Goal: Transaction & Acquisition: Purchase product/service

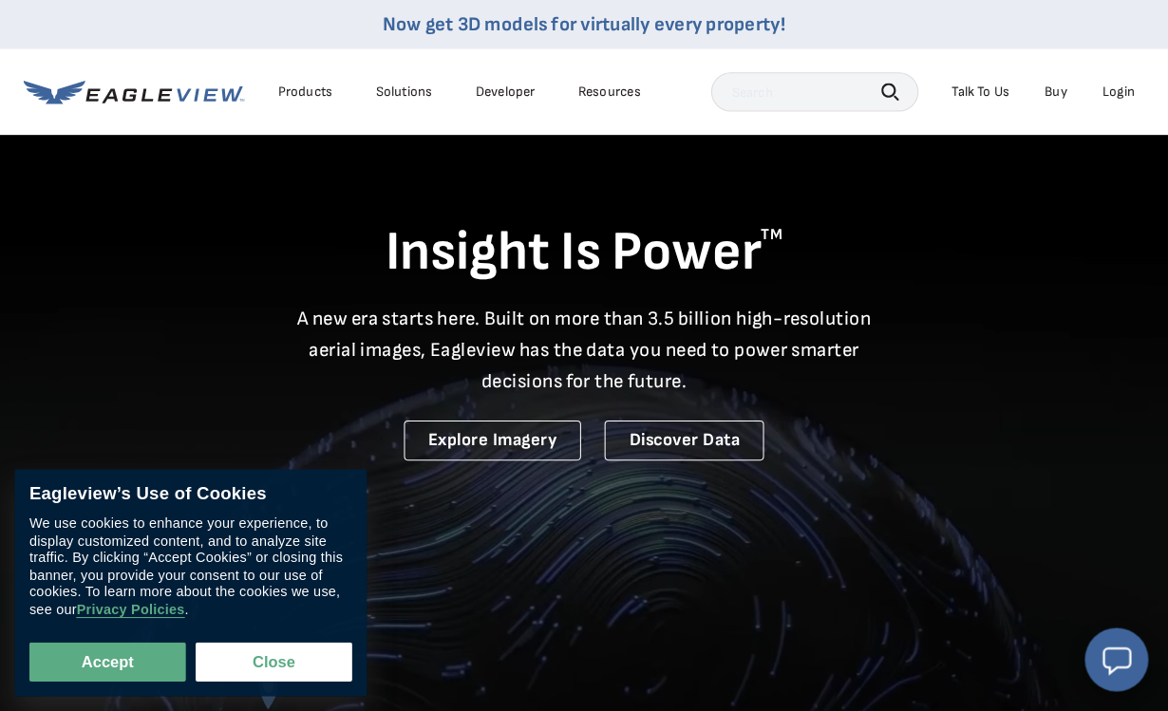
scroll to position [3, 0]
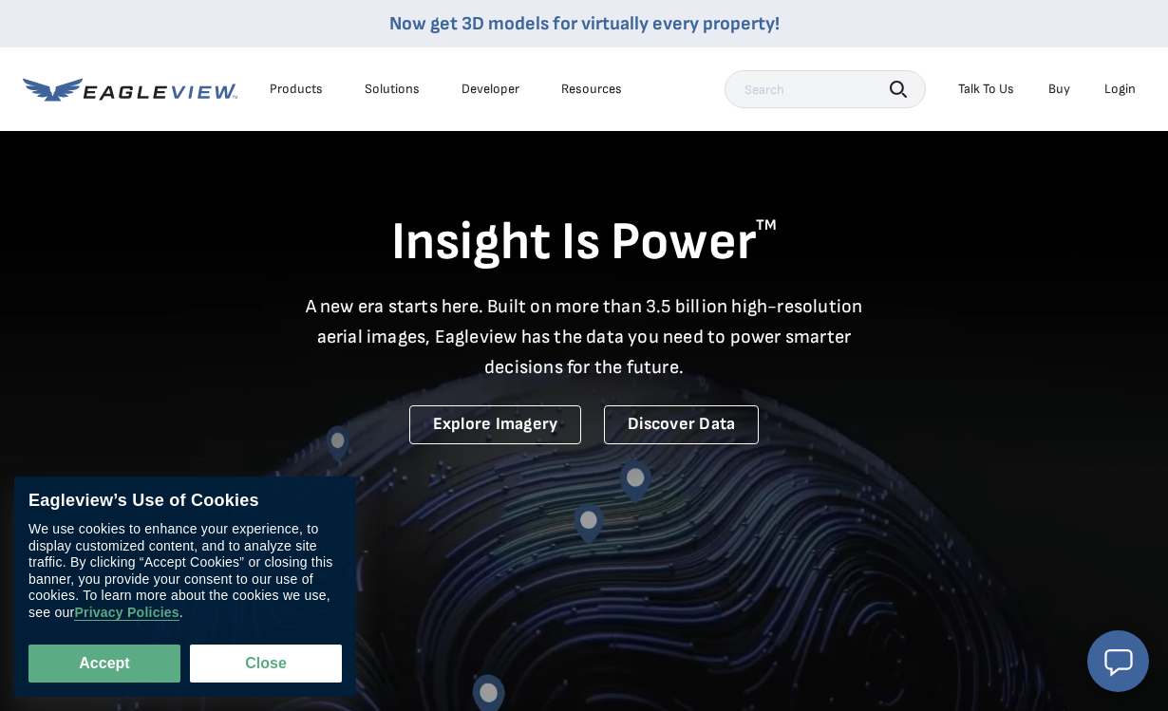
click at [1123, 93] on div "Login" at bounding box center [1119, 89] width 31 height 17
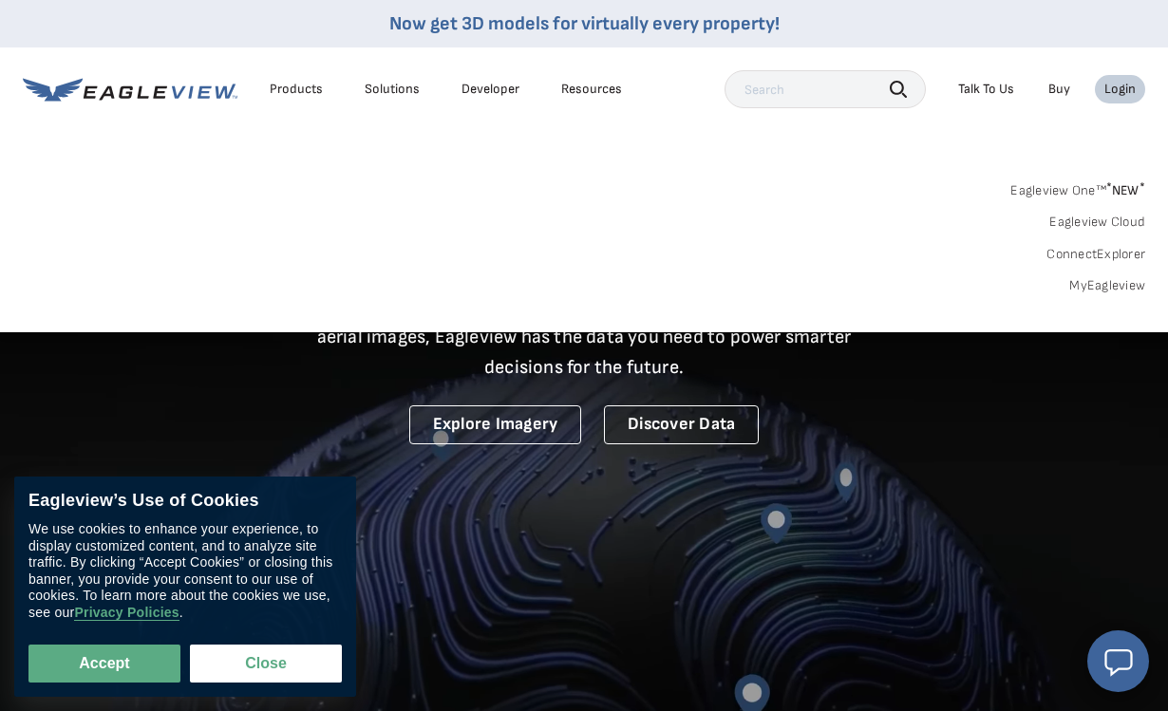
click at [1123, 85] on div "Login" at bounding box center [1119, 89] width 31 height 17
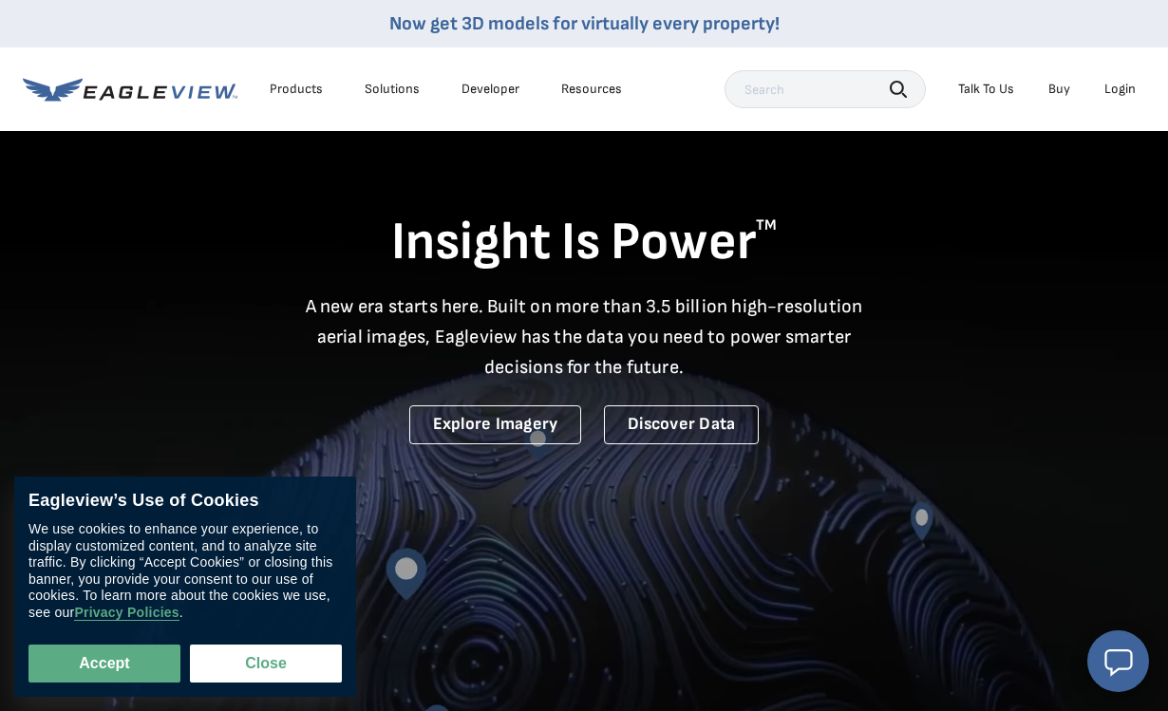
click at [1129, 89] on div "Login" at bounding box center [1119, 89] width 31 height 17
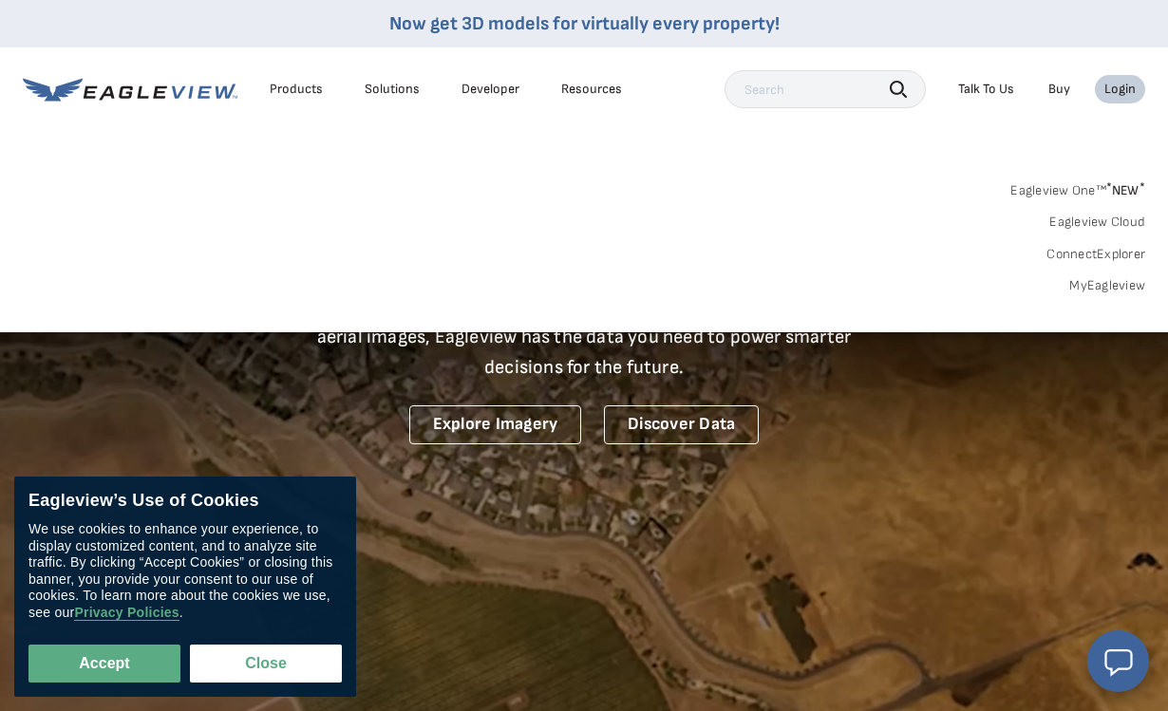
click at [1036, 190] on link "Eagleview One™ * NEW *" at bounding box center [1077, 188] width 135 height 22
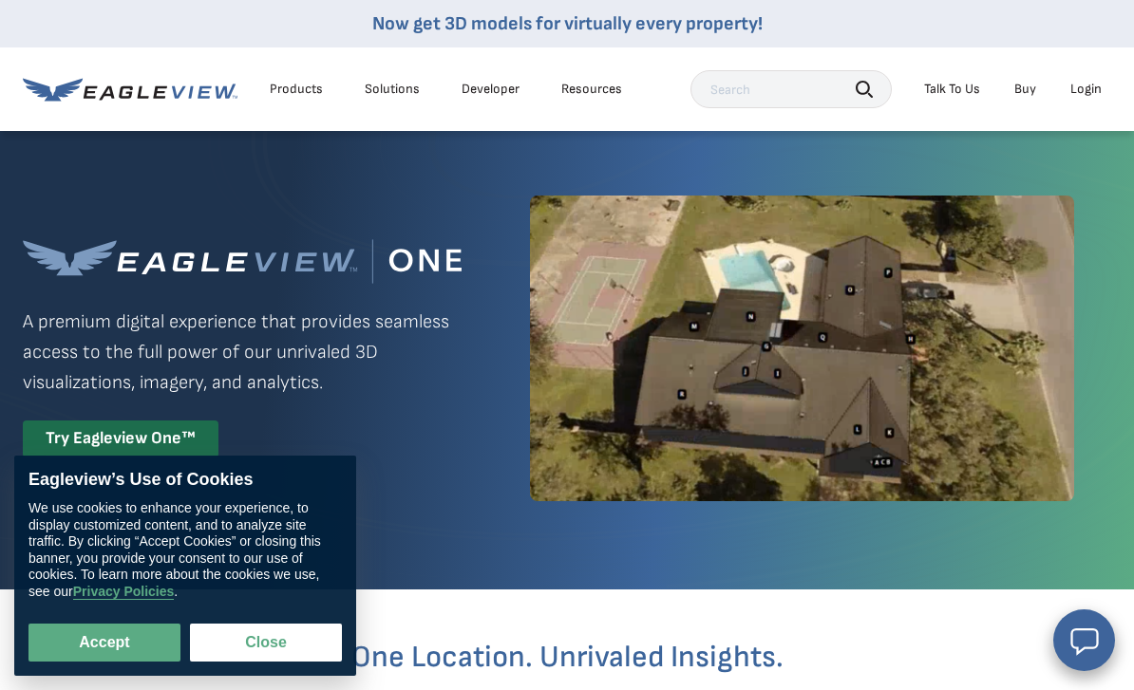
click at [1099, 84] on div "Login" at bounding box center [1085, 89] width 31 height 17
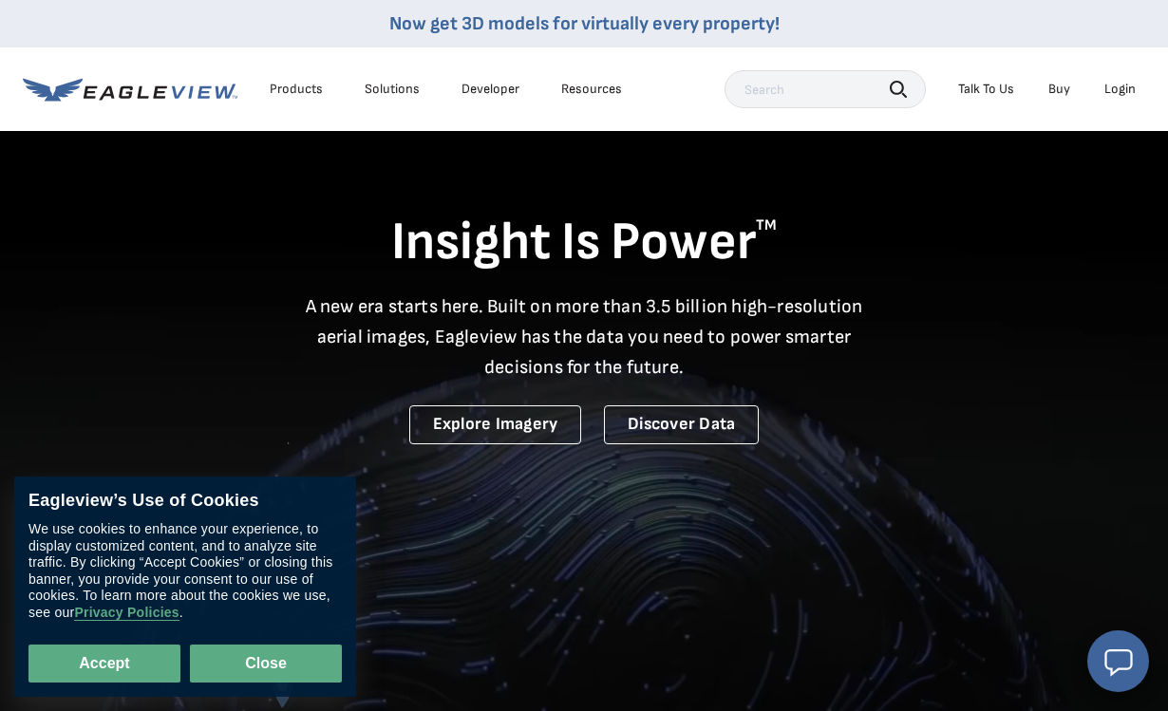
click at [262, 665] on button "Close" at bounding box center [266, 664] width 152 height 38
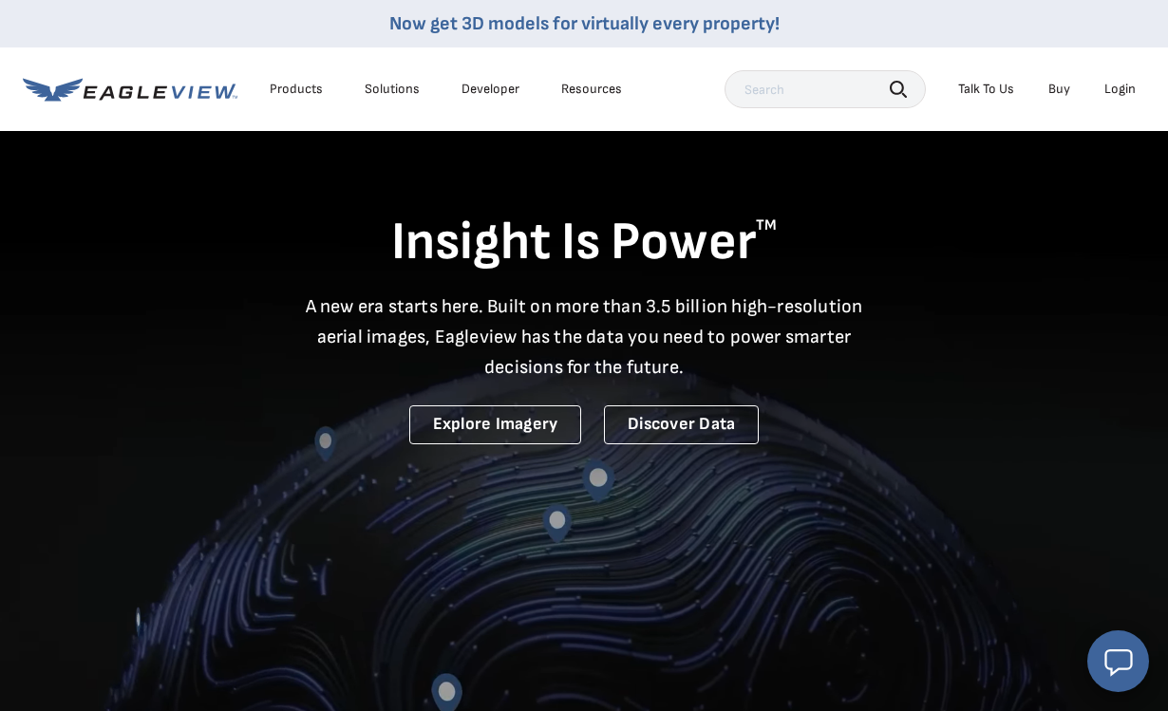
click at [1124, 97] on div "Login" at bounding box center [1119, 89] width 31 height 17
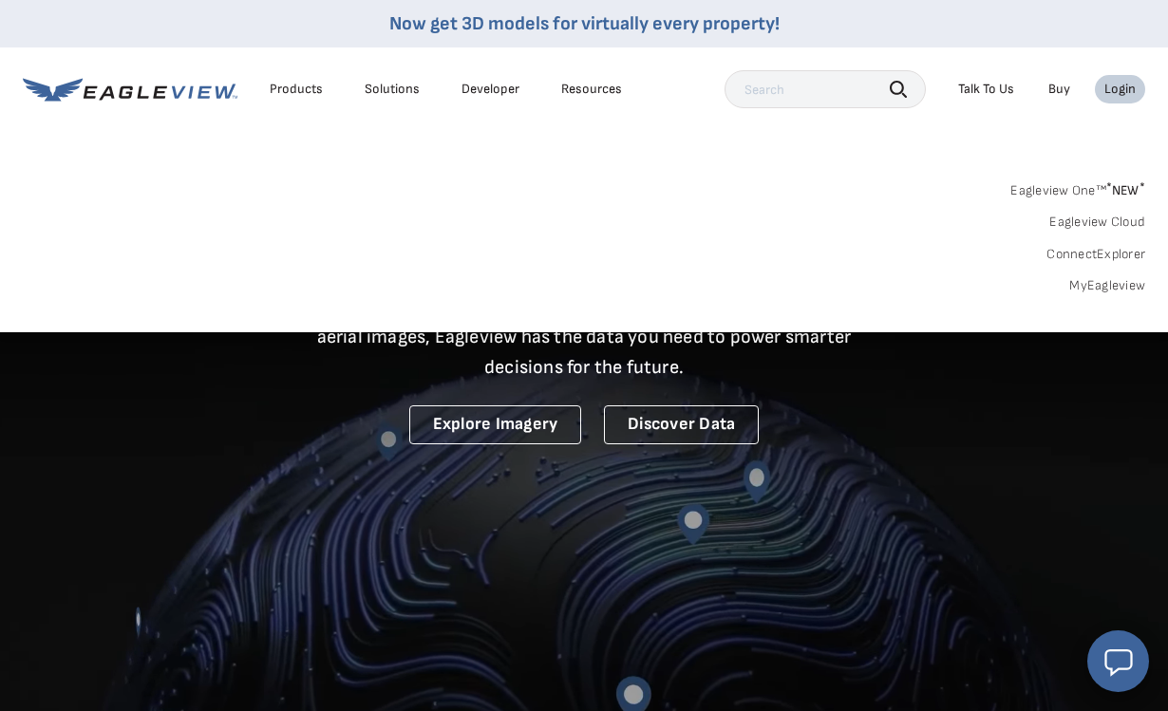
click at [1054, 194] on link "Eagleview One™ * NEW *" at bounding box center [1077, 188] width 135 height 22
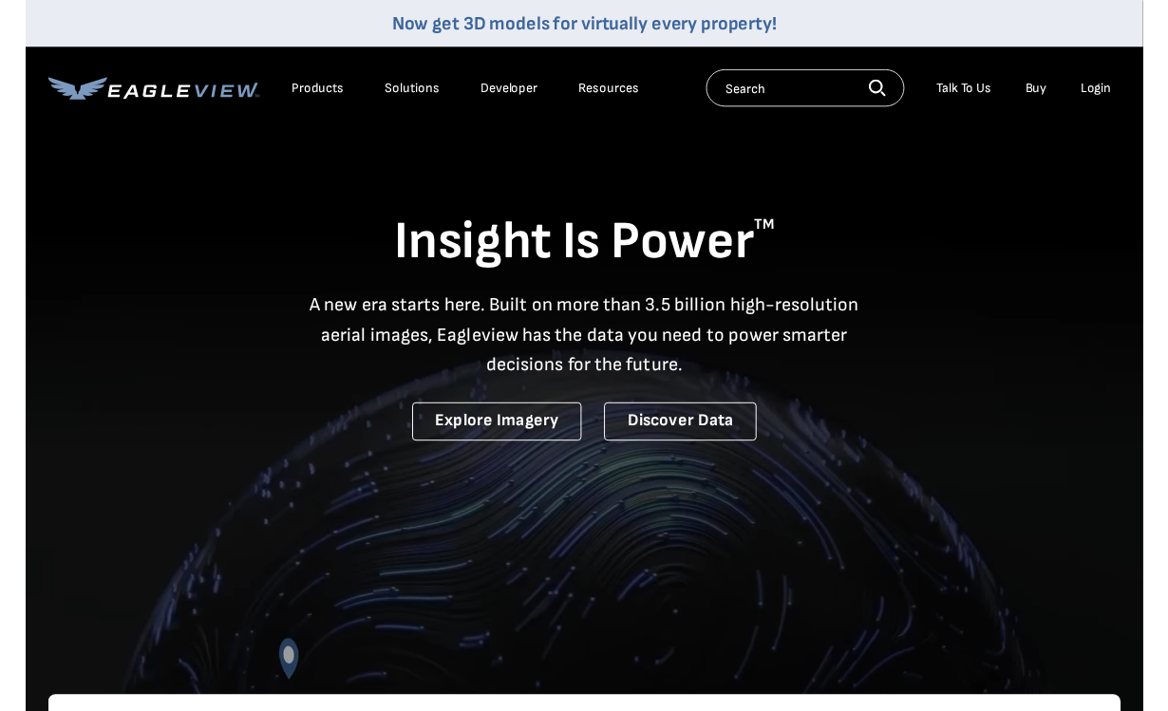
scroll to position [2, 0]
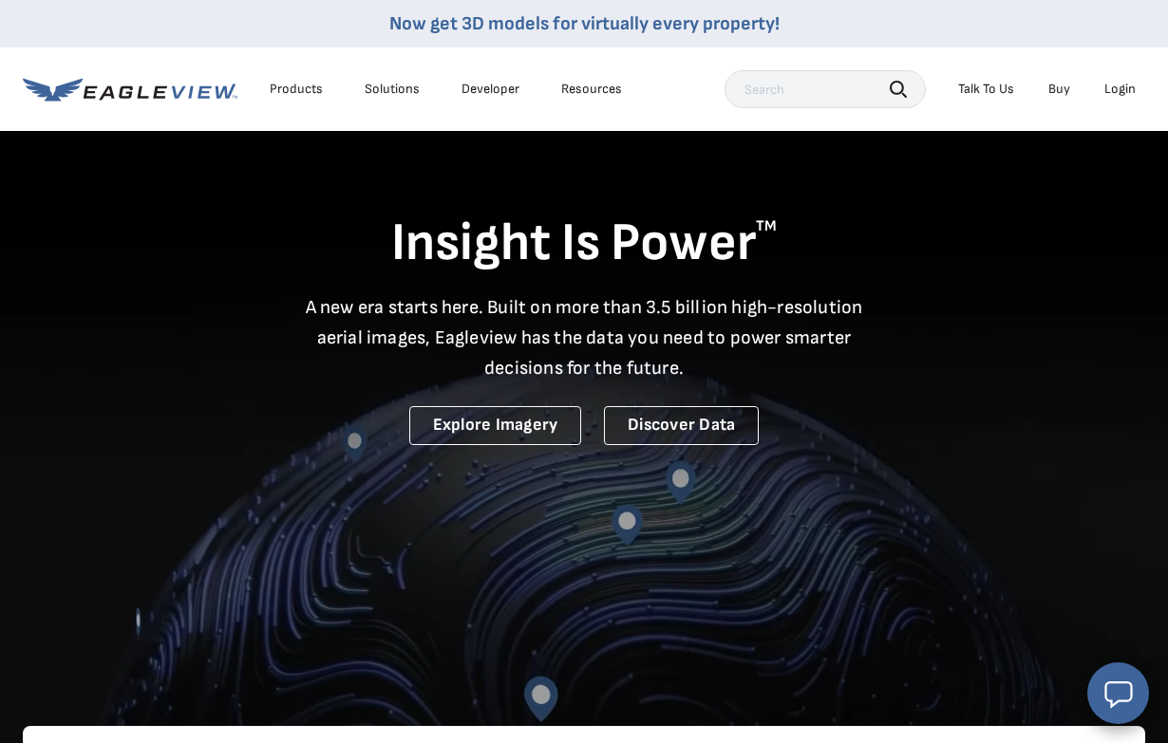
click at [561, 88] on div "Login" at bounding box center [1119, 89] width 31 height 17
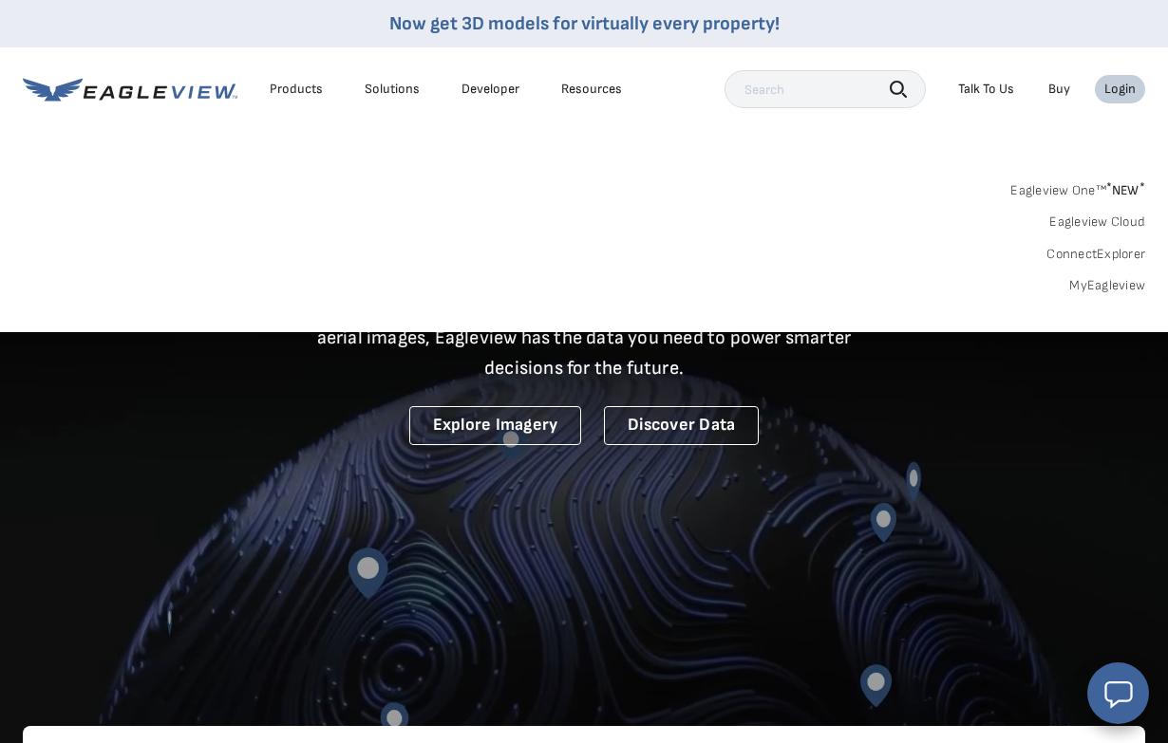
click at [561, 286] on link "MyEagleview" at bounding box center [1107, 285] width 76 height 17
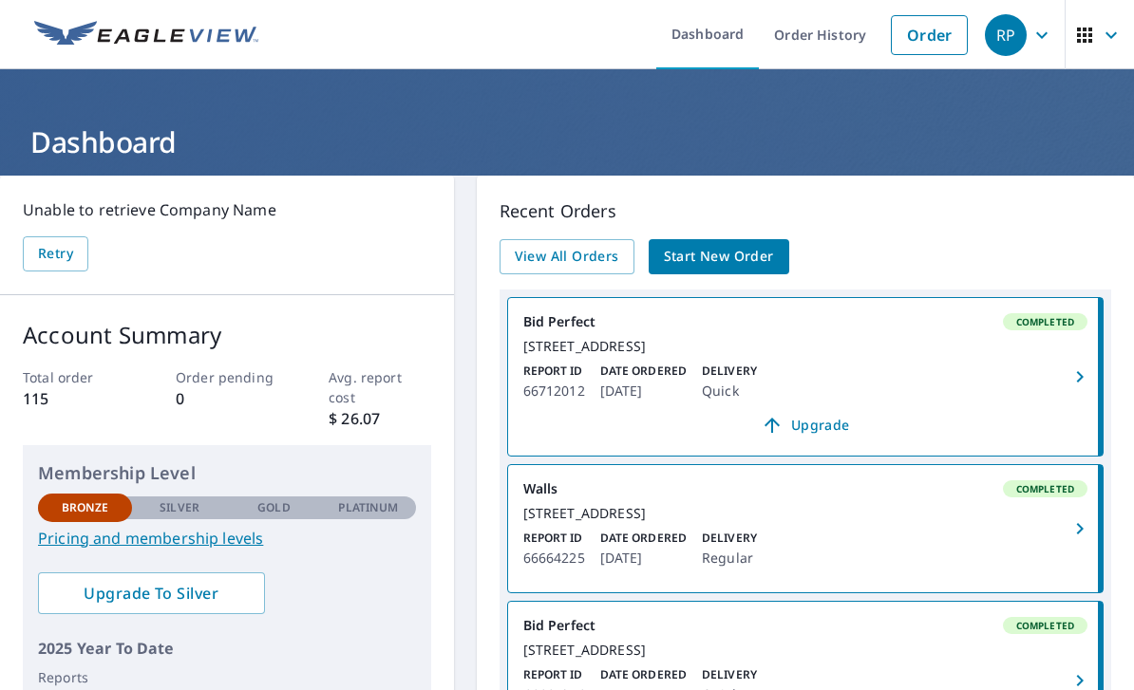
click at [727, 265] on span "Start New Order" at bounding box center [719, 257] width 110 height 24
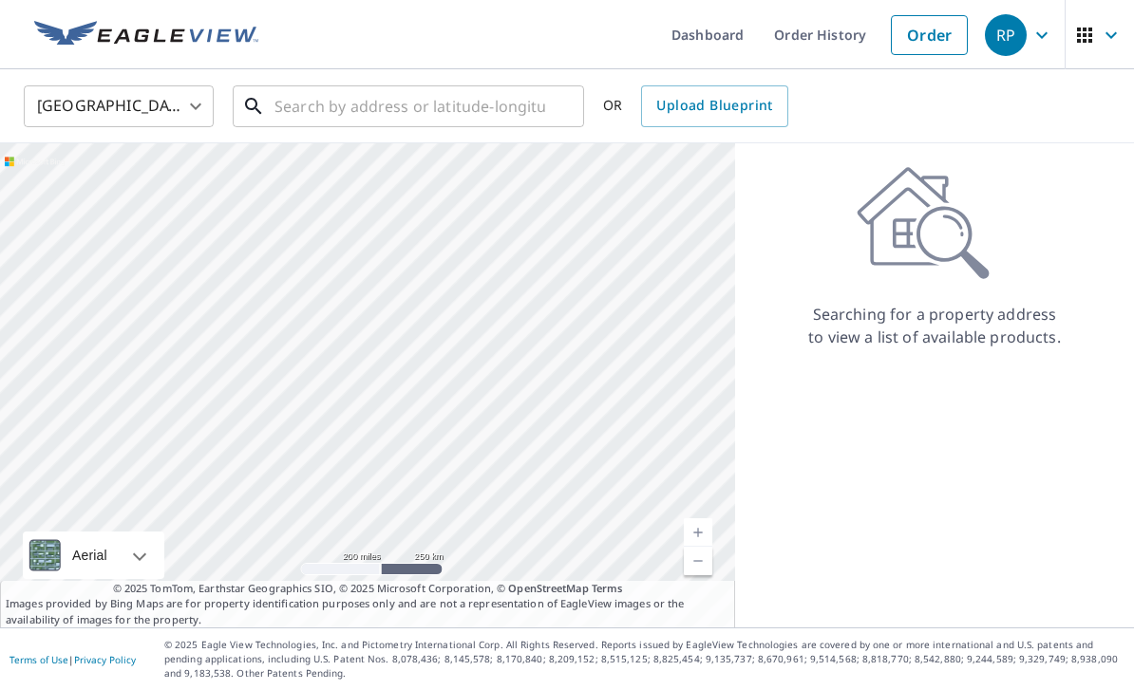
click at [393, 116] on input "text" at bounding box center [409, 106] width 271 height 53
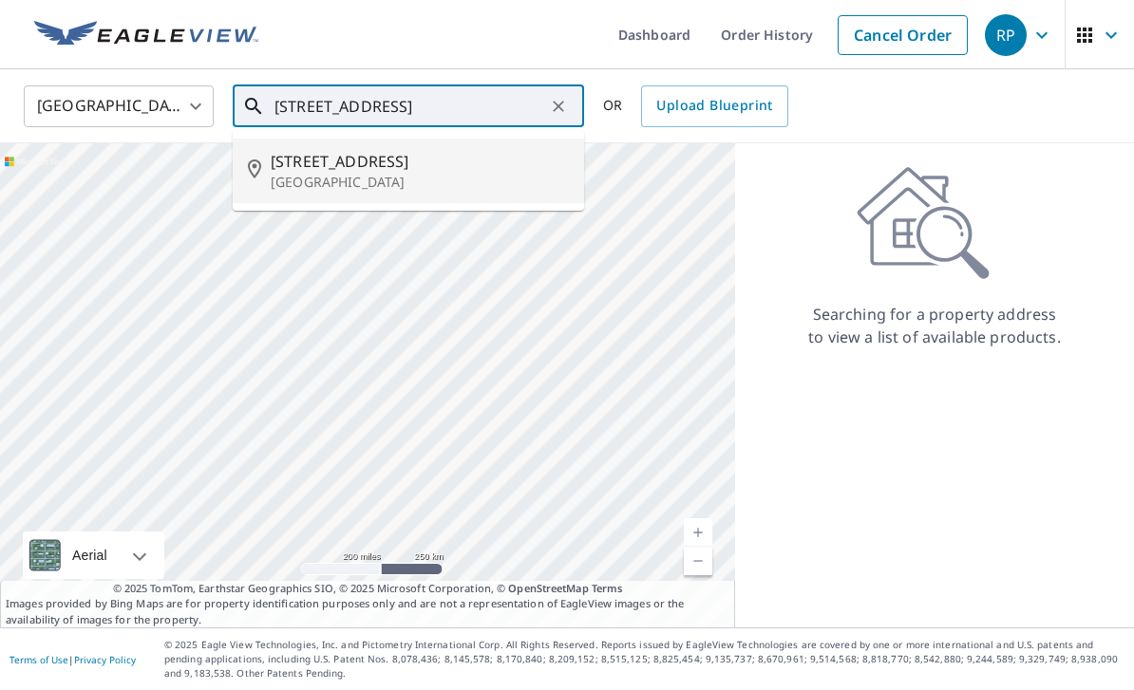
click at [399, 177] on p "[GEOGRAPHIC_DATA]" at bounding box center [420, 182] width 298 height 19
type input "[STREET_ADDRESS]"
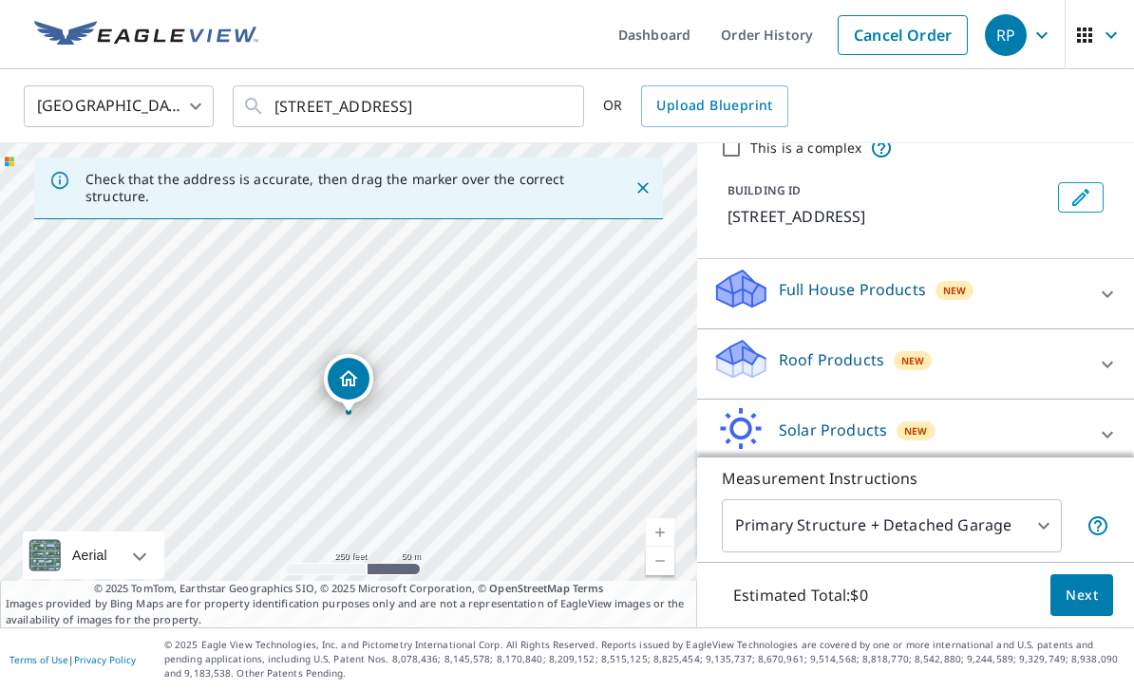
scroll to position [87, 0]
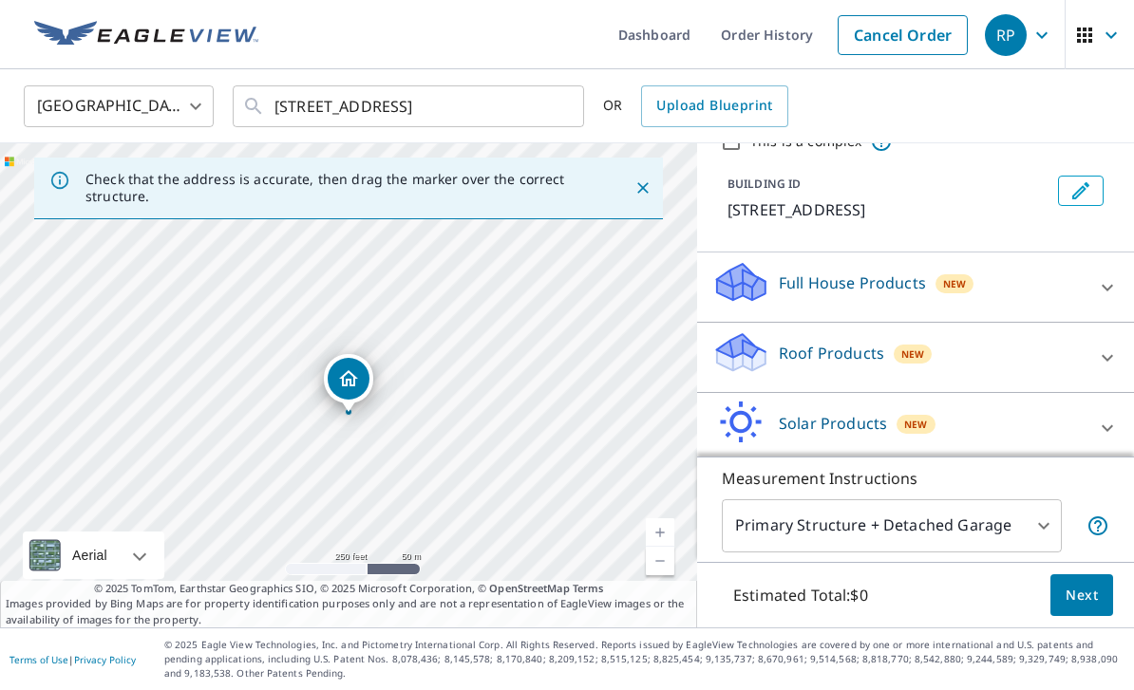
click at [1092, 356] on div at bounding box center [1107, 358] width 46 height 46
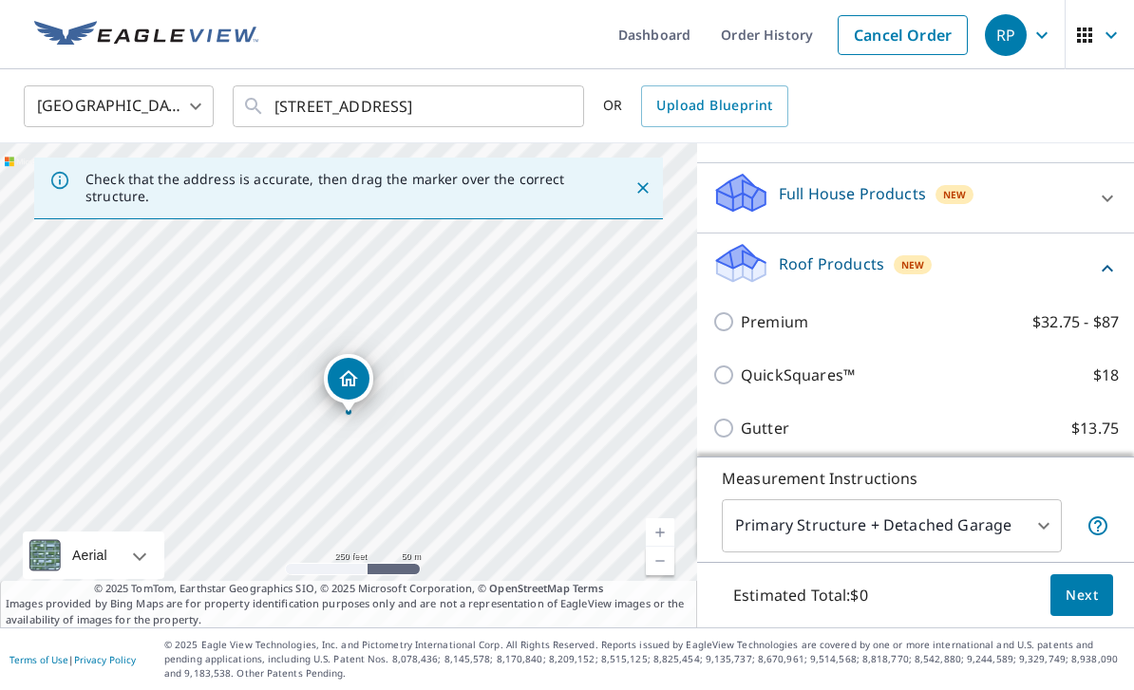
scroll to position [190, 0]
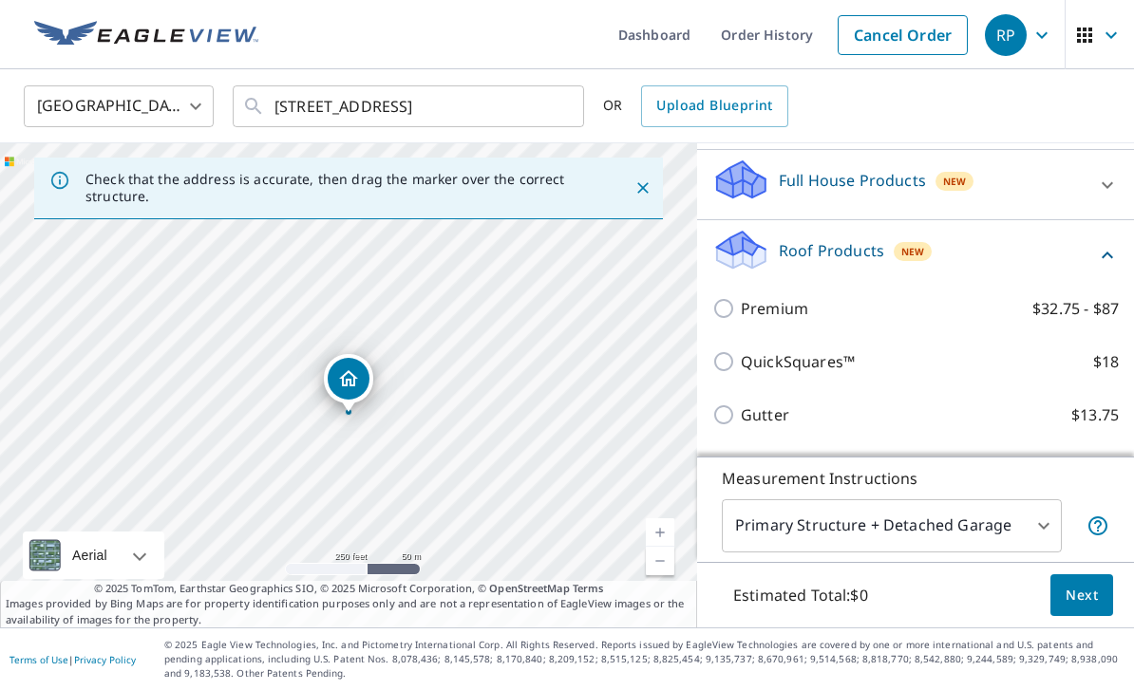
click at [729, 362] on input "QuickSquares™ $18" at bounding box center [726, 361] width 28 height 23
checkbox input "true"
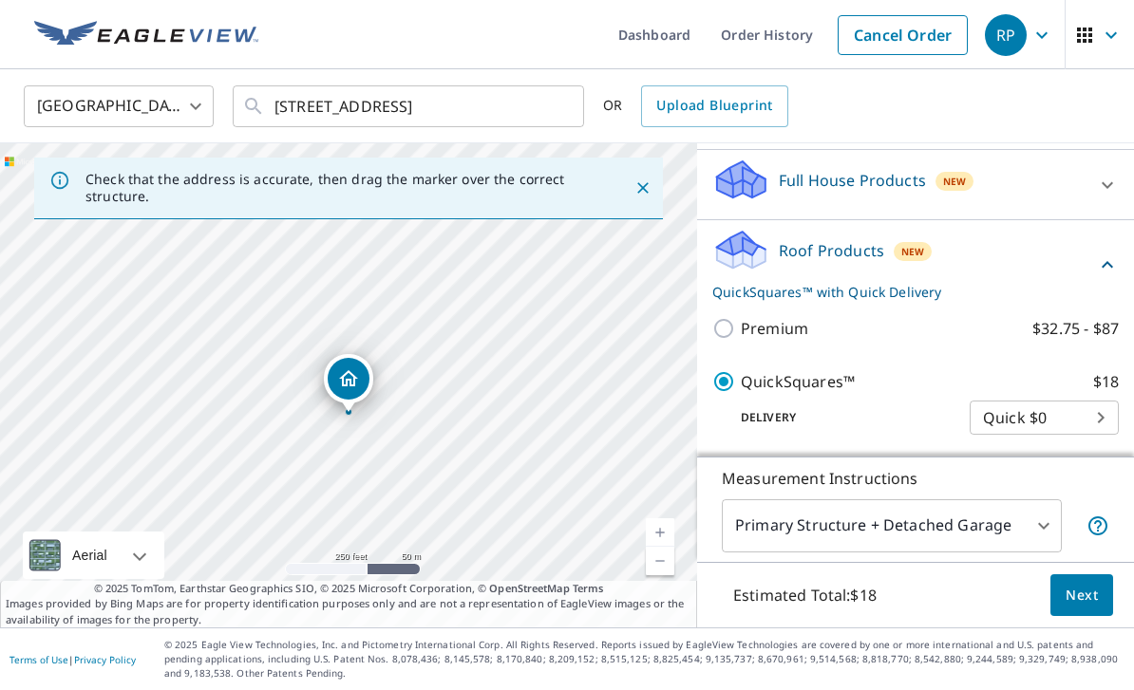
click at [1081, 608] on span "Next" at bounding box center [1081, 596] width 32 height 24
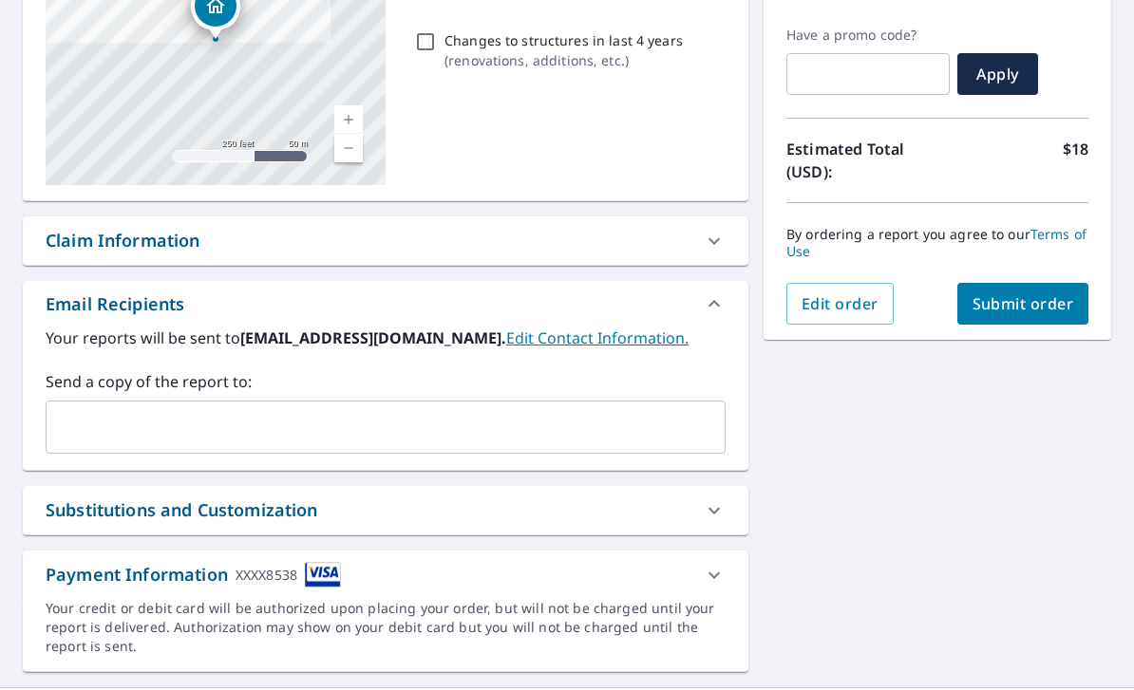
scroll to position [305, 0]
click at [1035, 300] on span "Submit order" at bounding box center [1023, 304] width 102 height 21
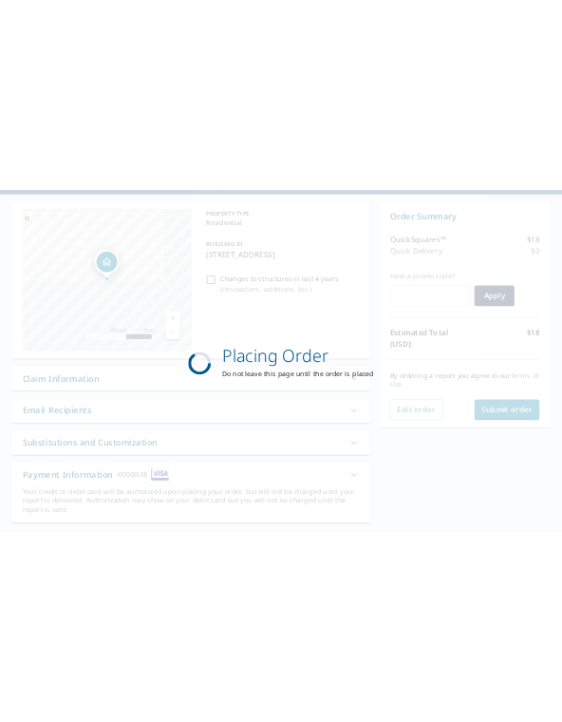
scroll to position [164, 0]
